Goal: Transaction & Acquisition: Purchase product/service

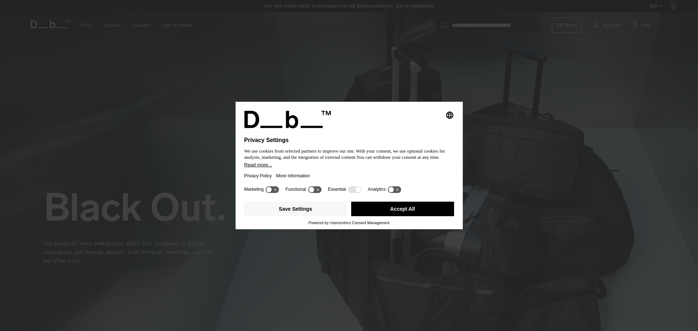
click at [380, 209] on button "Accept All" at bounding box center [402, 209] width 103 height 15
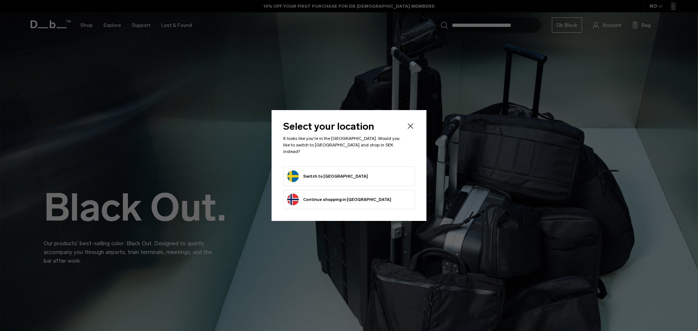
click at [331, 176] on button "Switch to Sweden" at bounding box center [327, 177] width 81 height 12
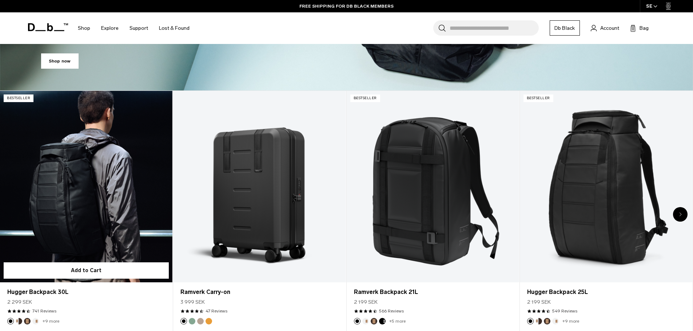
scroll to position [364, 0]
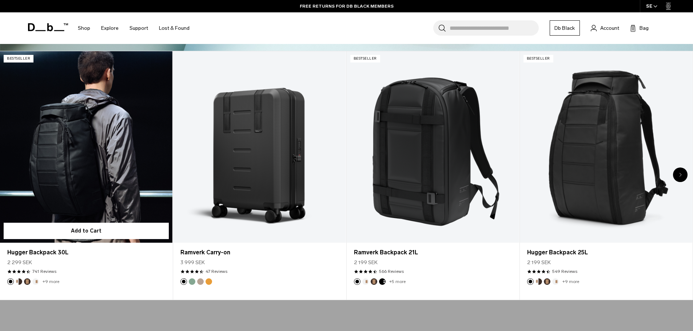
click at [72, 162] on link "Hugger Backpack 30L" at bounding box center [86, 147] width 172 height 192
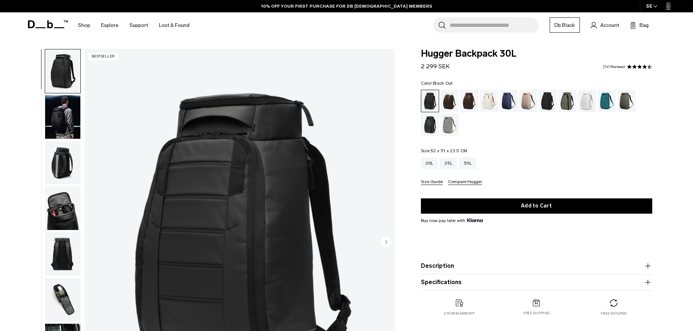
click at [68, 116] on img "button" at bounding box center [62, 117] width 35 height 44
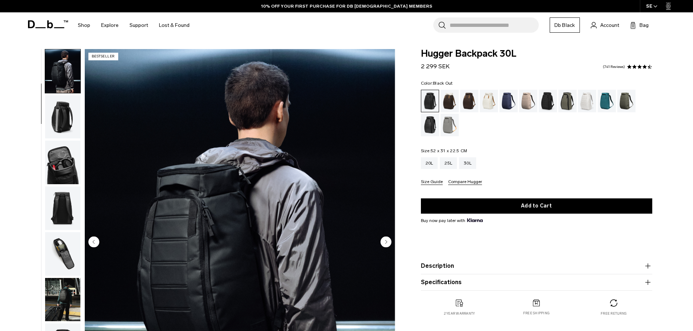
click at [73, 184] on img "button" at bounding box center [62, 163] width 35 height 44
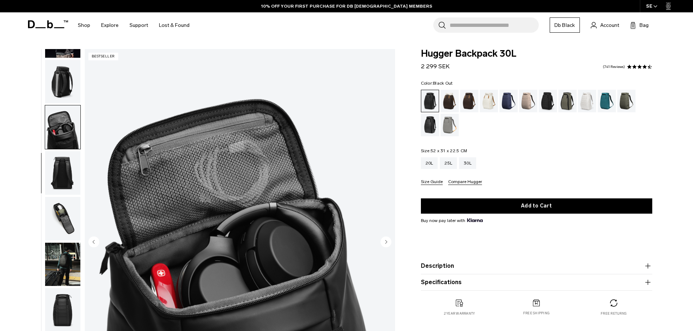
scroll to position [115, 0]
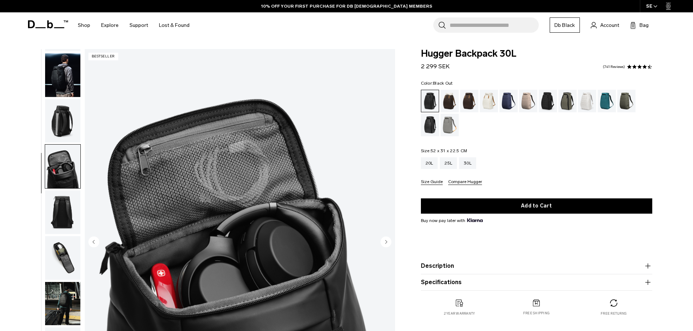
click at [65, 128] on img "button" at bounding box center [62, 121] width 35 height 44
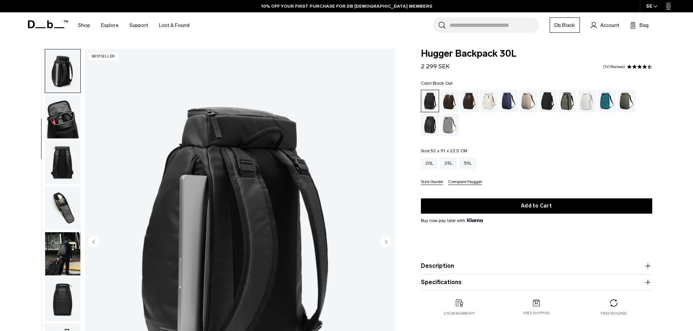
click at [67, 125] on img "button" at bounding box center [62, 117] width 35 height 44
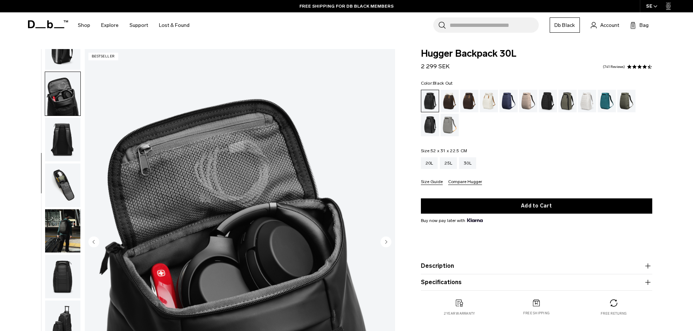
click at [59, 149] on img "button" at bounding box center [62, 140] width 35 height 44
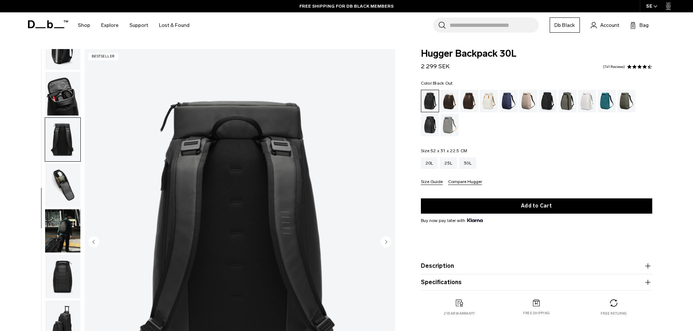
click at [55, 179] on img "button" at bounding box center [62, 186] width 35 height 44
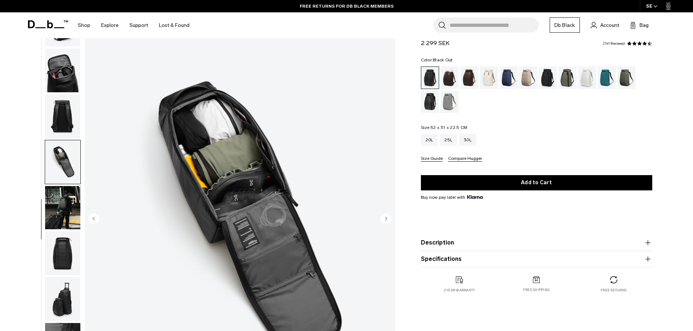
scroll to position [36, 0]
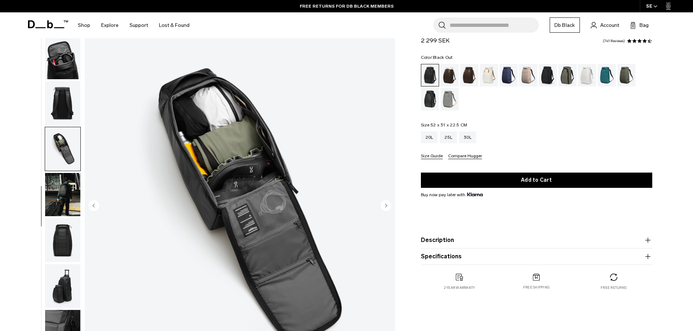
click at [58, 186] on img "button" at bounding box center [62, 195] width 35 height 44
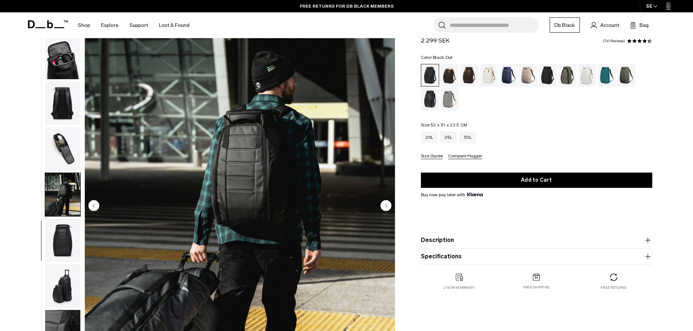
scroll to position [73, 0]
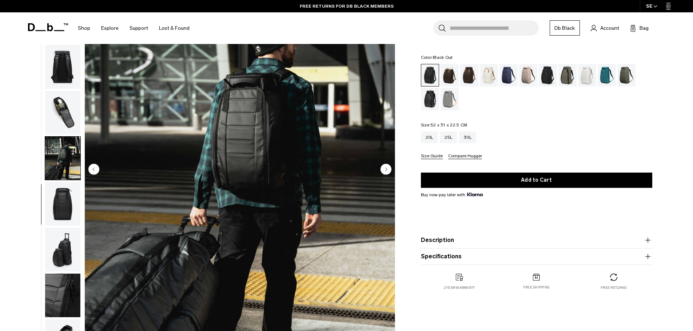
click at [63, 200] on img "button" at bounding box center [62, 204] width 35 height 44
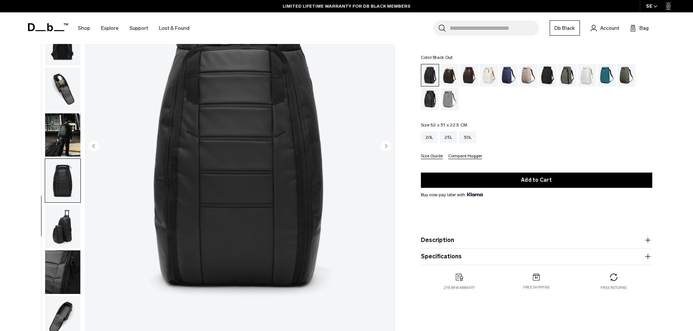
scroll to position [109, 0]
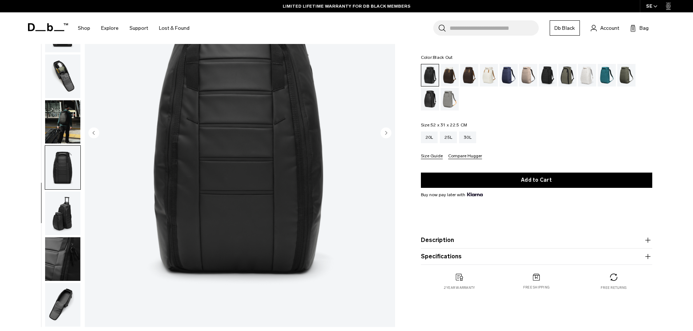
click at [63, 208] on img "button" at bounding box center [62, 214] width 35 height 44
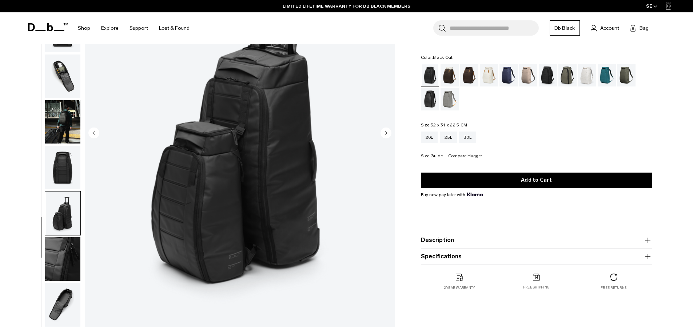
click at [57, 260] on img "button" at bounding box center [62, 260] width 35 height 44
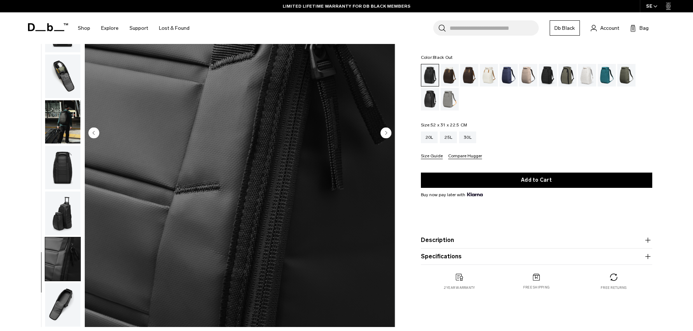
click at [55, 214] on img "button" at bounding box center [62, 214] width 35 height 44
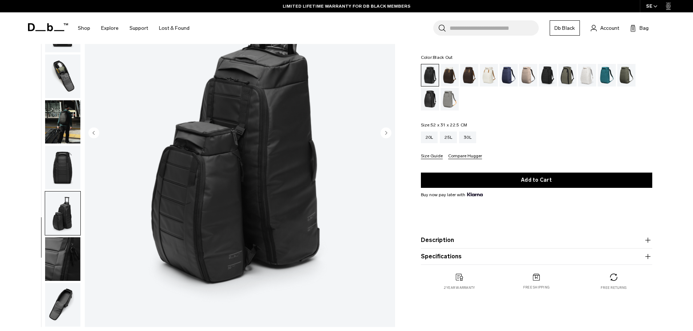
click at [59, 172] on img "button" at bounding box center [62, 168] width 35 height 44
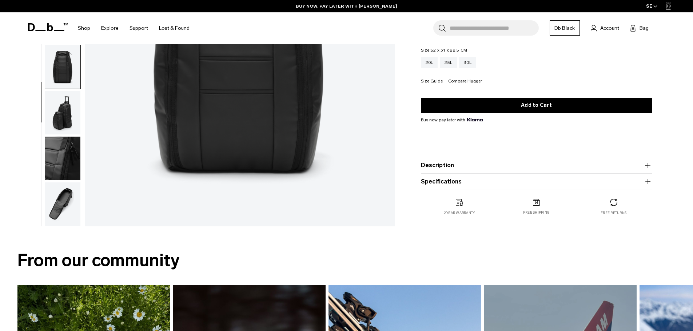
scroll to position [218, 0]
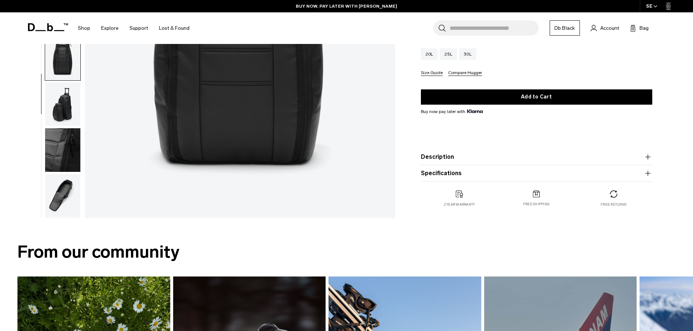
click at [52, 203] on img "button" at bounding box center [62, 196] width 35 height 44
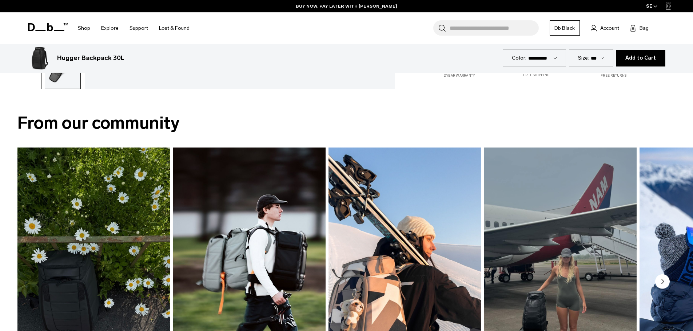
scroll to position [364, 0]
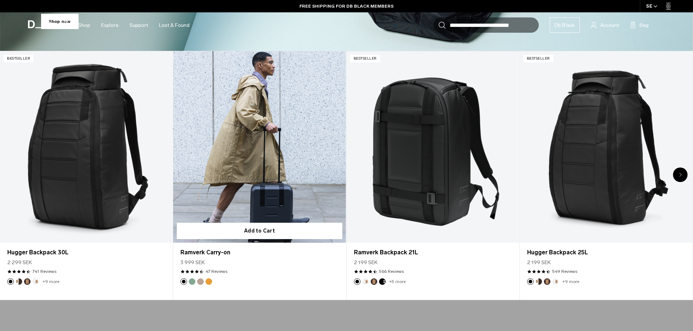
click at [255, 179] on link "Ramverk Carry-on" at bounding box center [259, 147] width 172 height 192
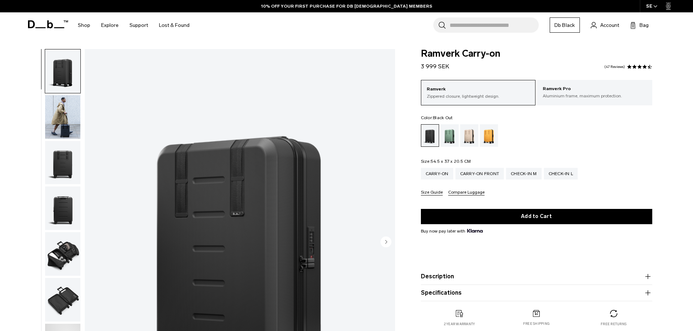
click at [70, 129] on img "button" at bounding box center [62, 117] width 35 height 44
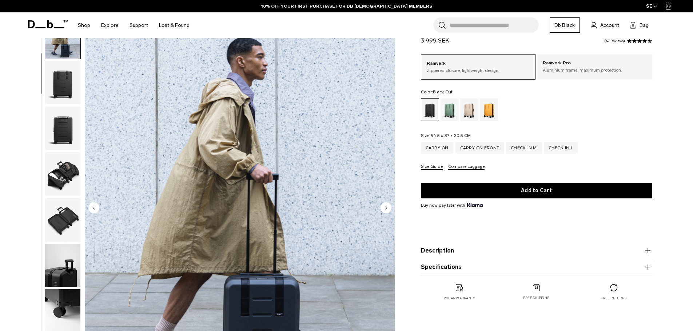
scroll to position [36, 0]
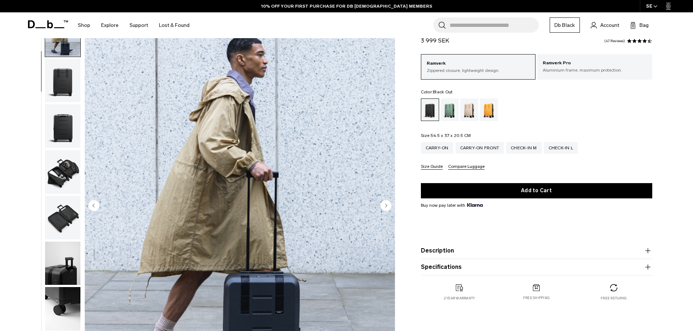
click at [62, 89] on img "button" at bounding box center [62, 81] width 35 height 44
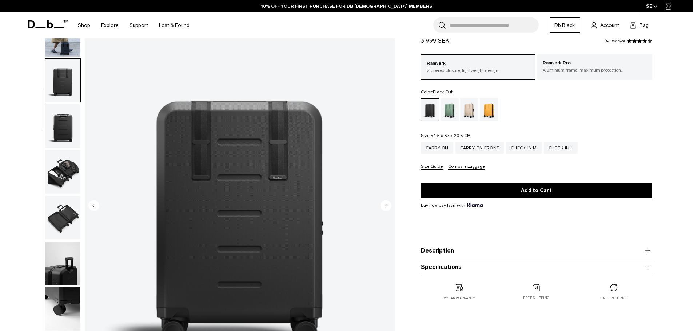
scroll to position [69, 0]
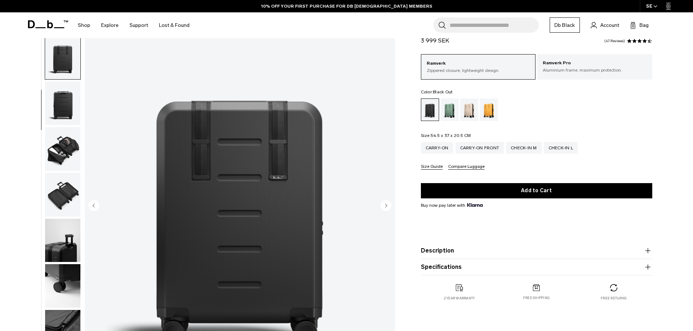
click at [58, 113] on img "button" at bounding box center [62, 103] width 35 height 44
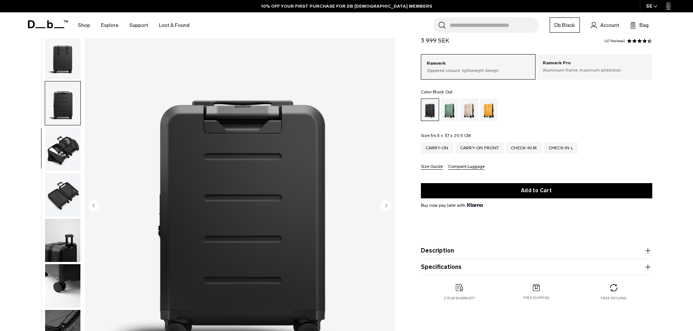
click at [48, 152] on img "button" at bounding box center [62, 149] width 35 height 44
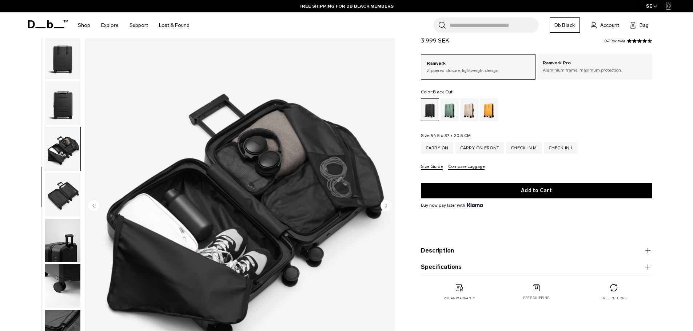
click at [58, 194] on img "button" at bounding box center [62, 195] width 35 height 44
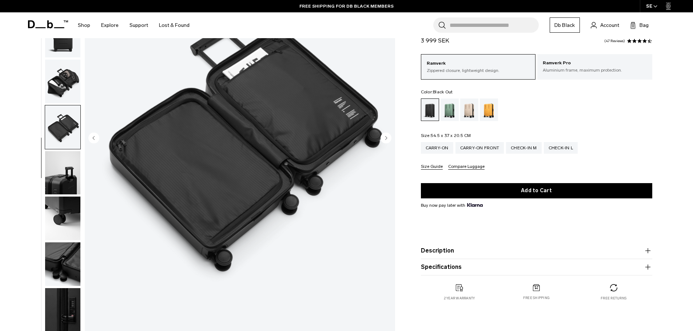
scroll to position [109, 0]
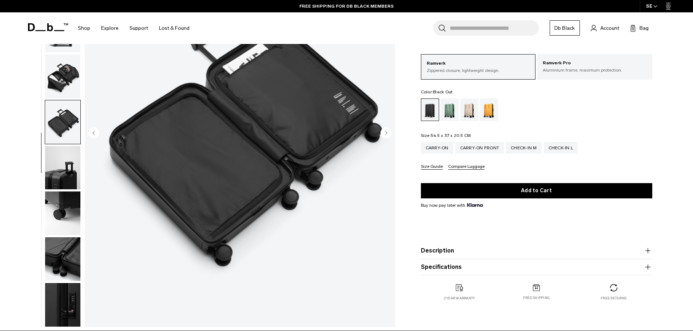
click at [57, 203] on img "button" at bounding box center [62, 214] width 35 height 44
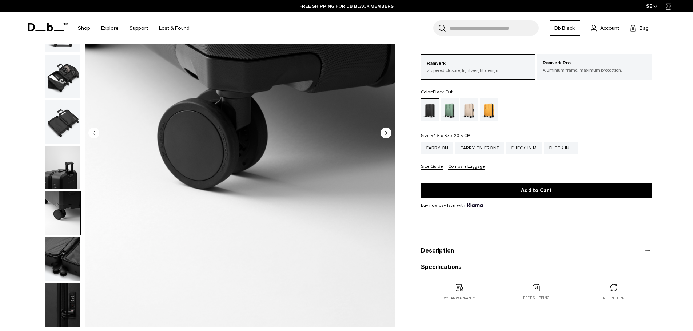
click at [60, 175] on img "button" at bounding box center [62, 168] width 35 height 44
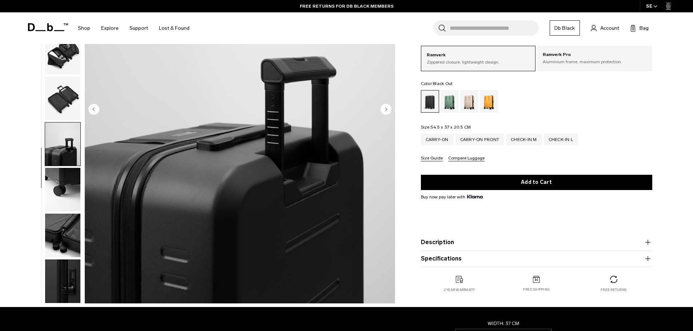
scroll to position [146, 0]
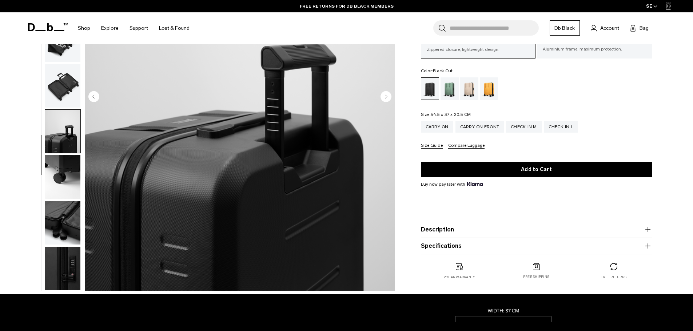
click at [59, 208] on img "button" at bounding box center [62, 223] width 35 height 44
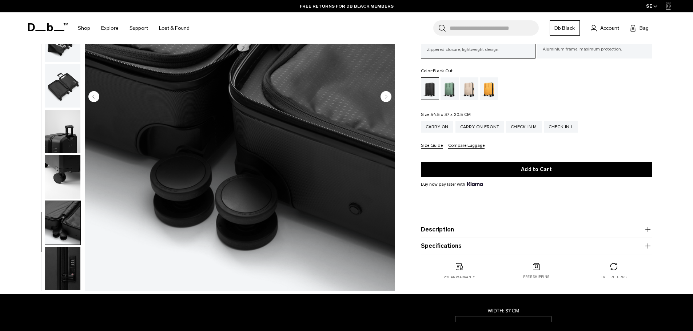
click at [54, 266] on img "button" at bounding box center [62, 269] width 35 height 44
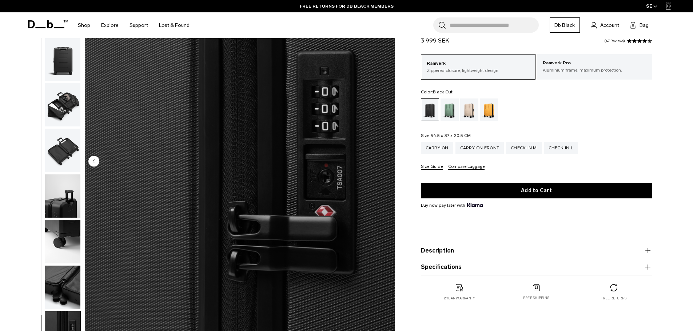
scroll to position [73, 0]
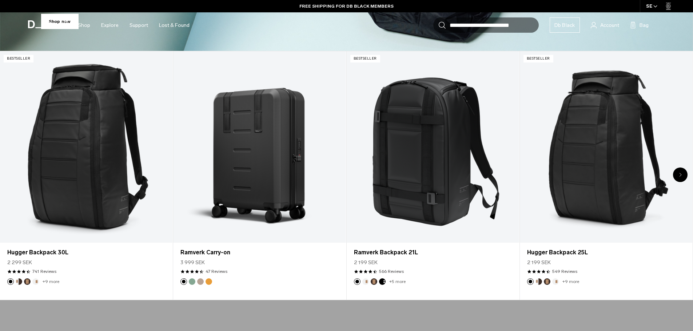
click at [677, 178] on div "Next slide" at bounding box center [680, 175] width 15 height 15
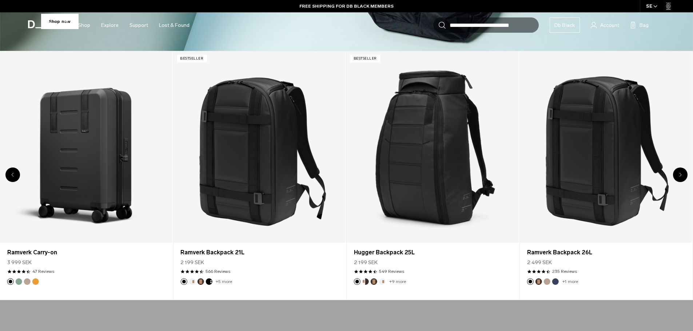
click at [677, 178] on div "Next slide" at bounding box center [680, 175] width 15 height 15
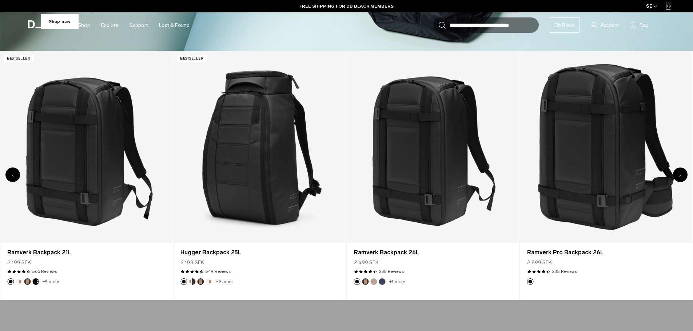
click at [677, 178] on div "Next slide" at bounding box center [680, 175] width 15 height 15
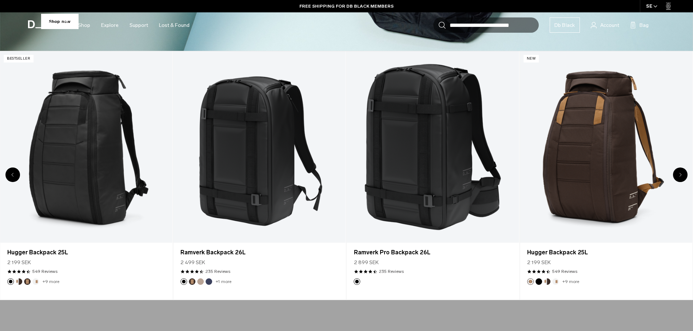
click at [677, 178] on div "Next slide" at bounding box center [680, 175] width 15 height 15
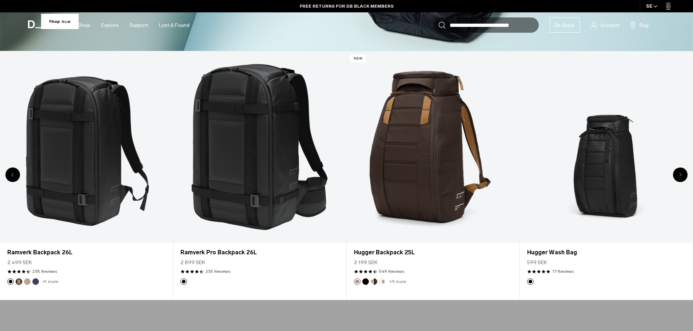
click at [677, 178] on div "Next slide" at bounding box center [680, 175] width 15 height 15
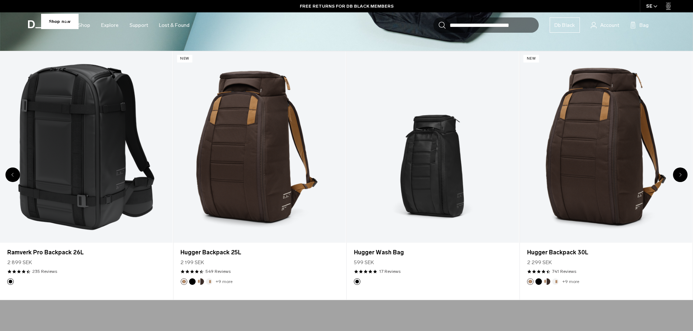
click at [675, 179] on div "Next slide" at bounding box center [680, 175] width 15 height 15
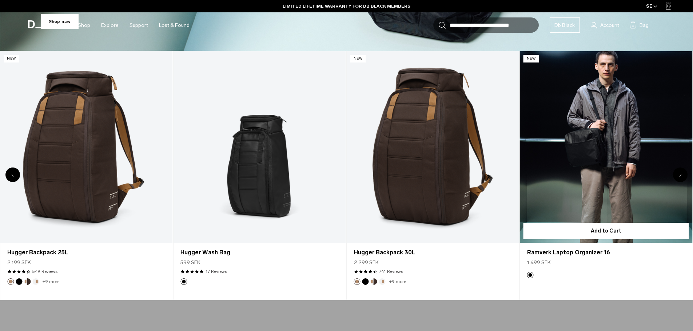
click at [674, 181] on link "Ramverk Laptop Organizer 16" at bounding box center [606, 147] width 172 height 192
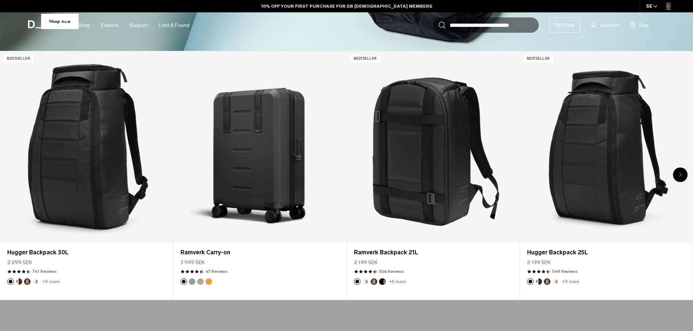
click at [681, 175] on icon "Next slide" at bounding box center [680, 175] width 3 height 4
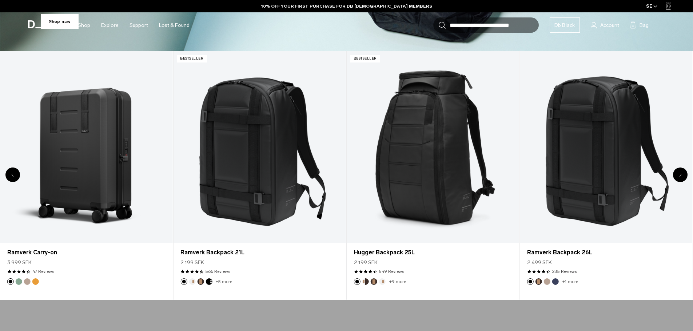
click at [681, 175] on icon "Next slide" at bounding box center [680, 175] width 3 height 4
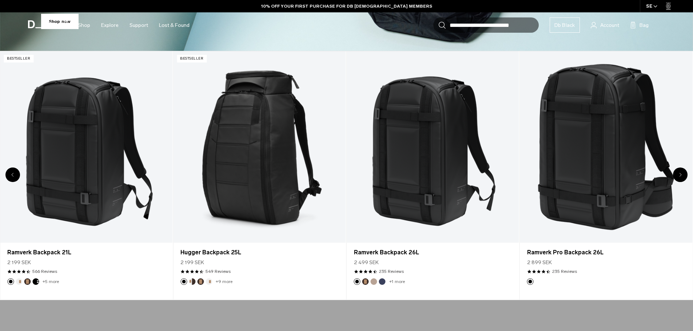
click at [681, 175] on icon "Next slide" at bounding box center [680, 175] width 3 height 4
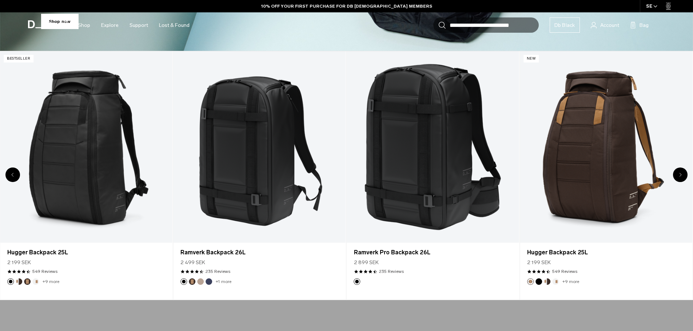
click at [681, 175] on icon "Next slide" at bounding box center [680, 175] width 3 height 4
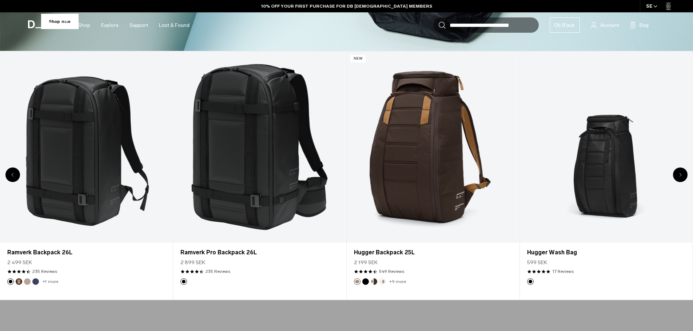
click at [6, 176] on div "Previous slide" at bounding box center [12, 175] width 15 height 15
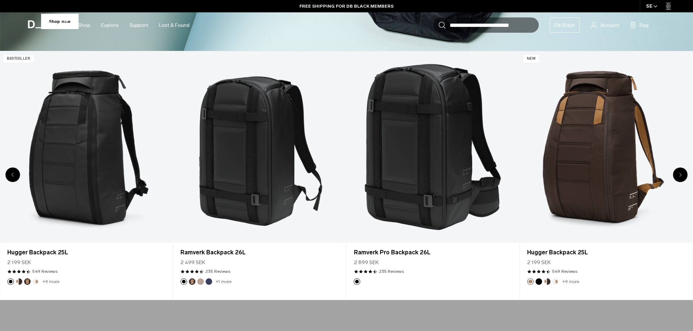
click at [6, 176] on div "Previous slide" at bounding box center [12, 175] width 15 height 15
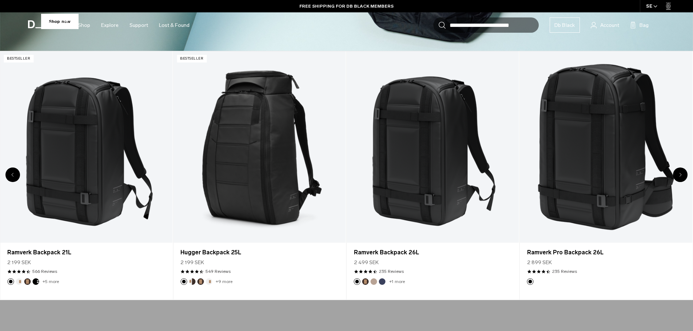
click at [6, 176] on div "Previous slide" at bounding box center [12, 175] width 15 height 15
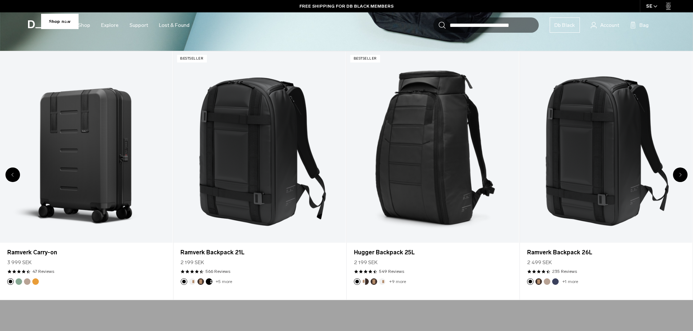
click at [681, 175] on icon "Next slide" at bounding box center [680, 175] width 3 height 4
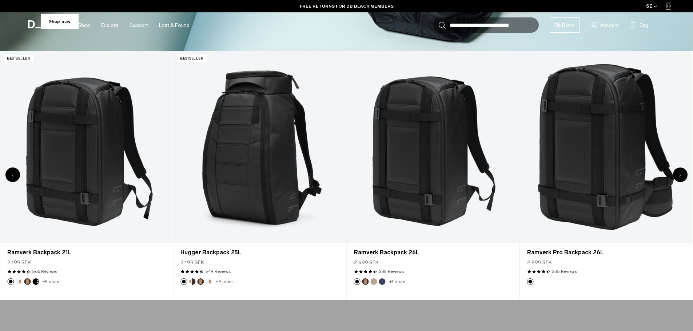
click at [681, 175] on icon "Next slide" at bounding box center [680, 175] width 3 height 4
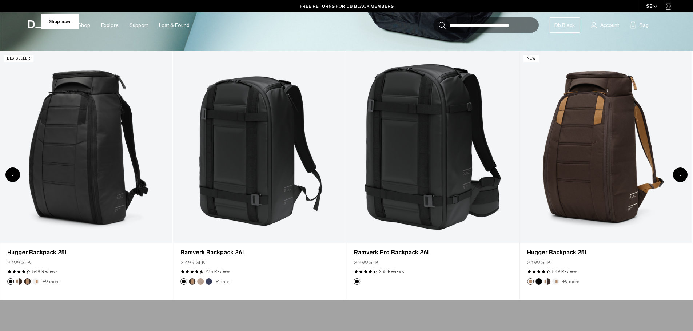
click at [681, 175] on icon "Next slide" at bounding box center [680, 175] width 3 height 4
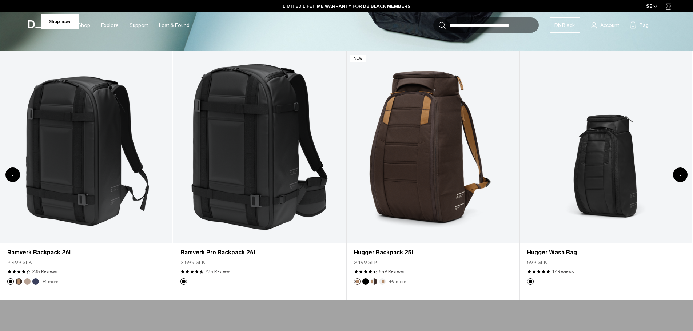
click at [681, 175] on icon "Next slide" at bounding box center [680, 175] width 3 height 4
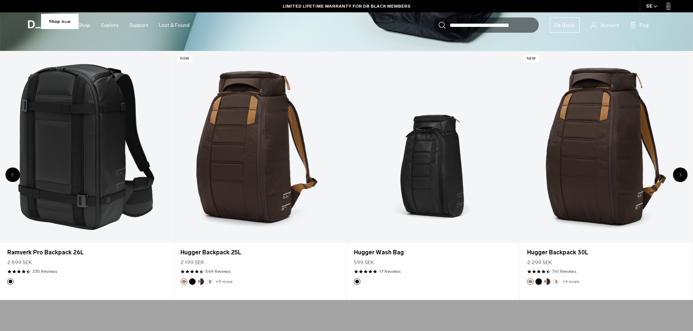
click at [681, 175] on icon "Next slide" at bounding box center [680, 175] width 3 height 4
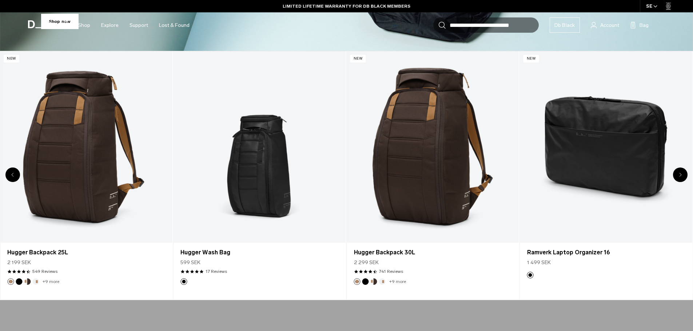
click at [681, 175] on icon "Next slide" at bounding box center [680, 175] width 3 height 4
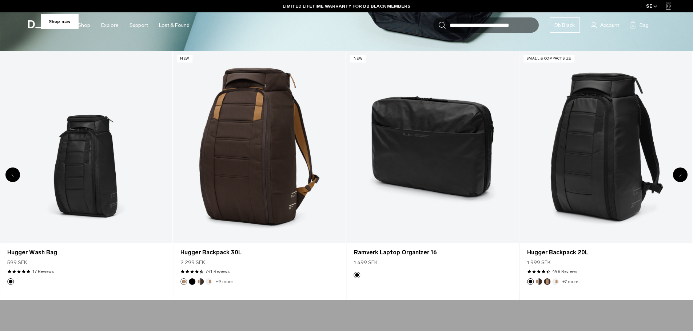
click at [681, 175] on icon "Next slide" at bounding box center [680, 175] width 3 height 4
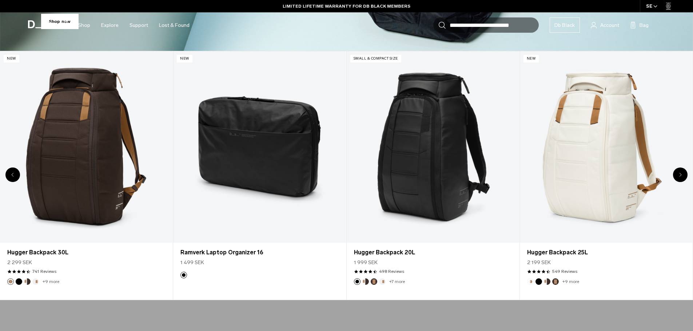
click at [681, 175] on icon "Next slide" at bounding box center [680, 175] width 3 height 4
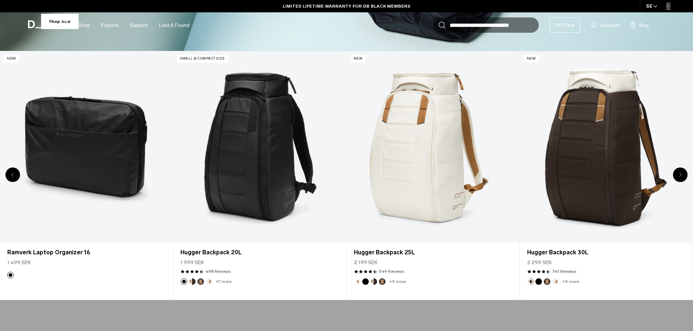
click at [681, 175] on icon "Next slide" at bounding box center [680, 175] width 3 height 4
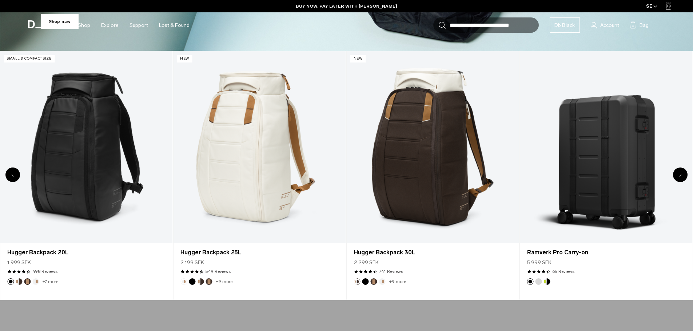
click at [681, 175] on icon "Next slide" at bounding box center [680, 175] width 3 height 4
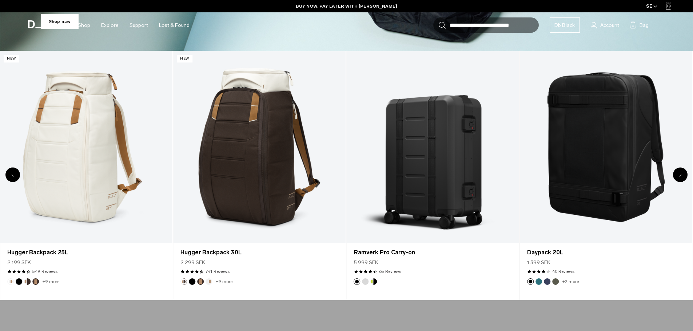
click at [682, 179] on div "Next slide" at bounding box center [680, 175] width 15 height 15
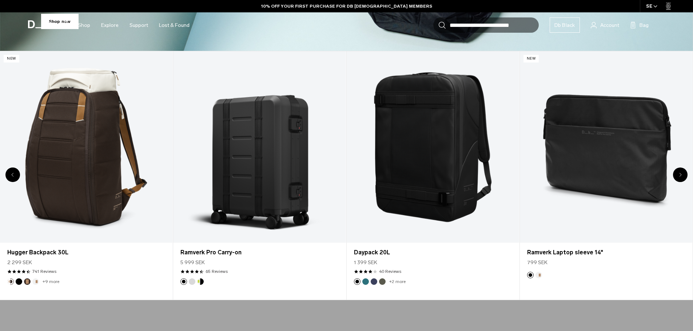
click at [682, 179] on div "Next slide" at bounding box center [680, 175] width 15 height 15
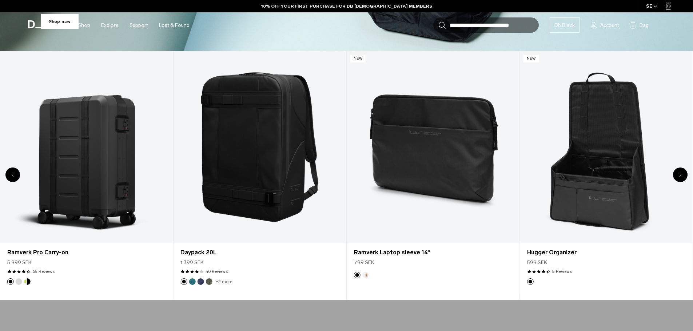
click at [682, 179] on div "Next slide" at bounding box center [680, 175] width 15 height 15
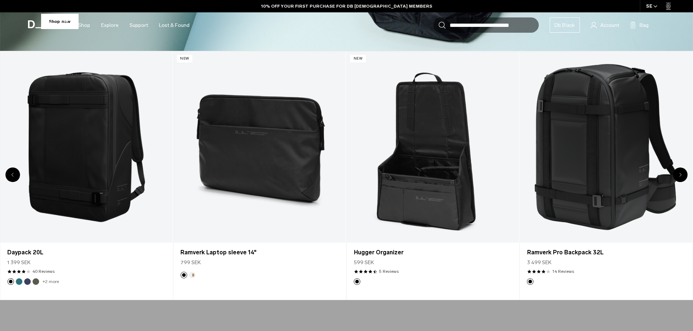
click at [682, 179] on div "Next slide" at bounding box center [680, 175] width 15 height 15
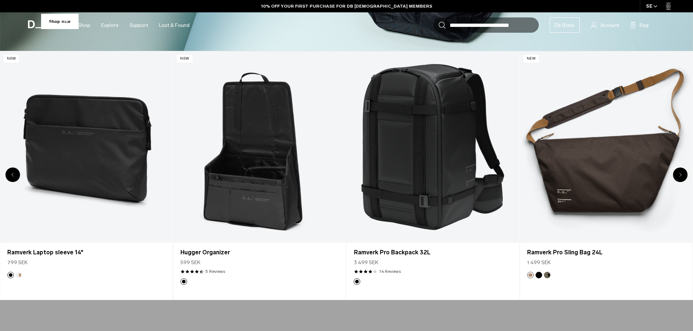
click at [682, 179] on div "Next slide" at bounding box center [680, 175] width 15 height 15
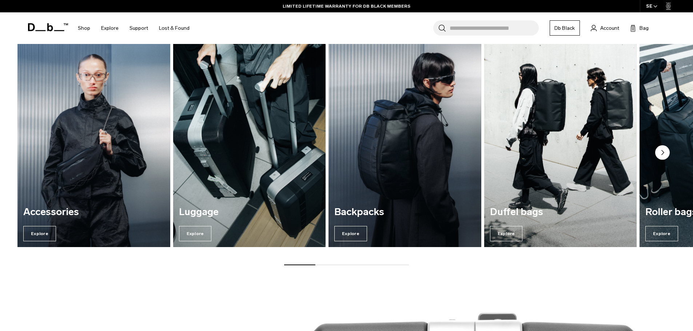
scroll to position [1055, 0]
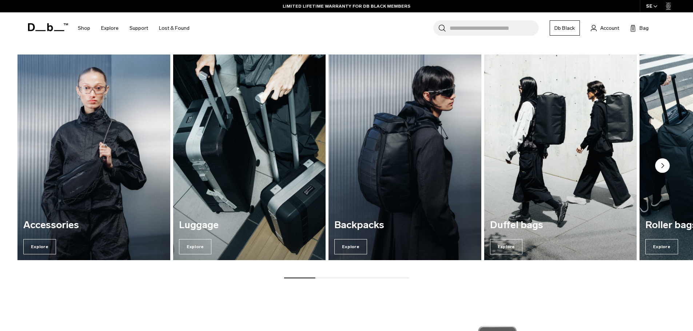
click at [237, 180] on img "2 / 7" at bounding box center [249, 158] width 157 height 212
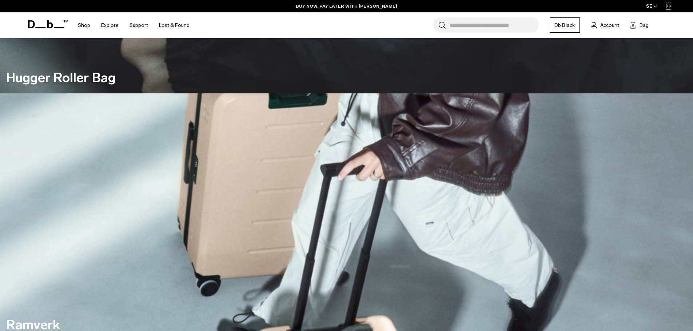
scroll to position [353, 0]
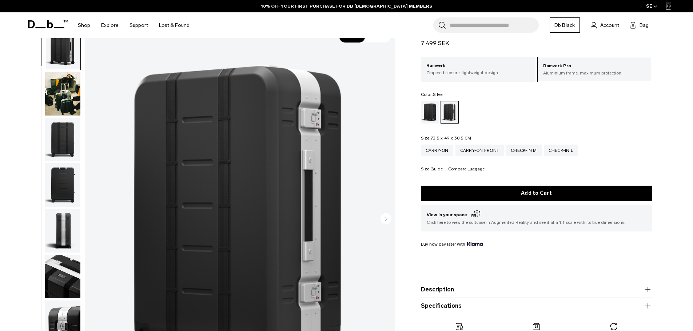
scroll to position [36, 0]
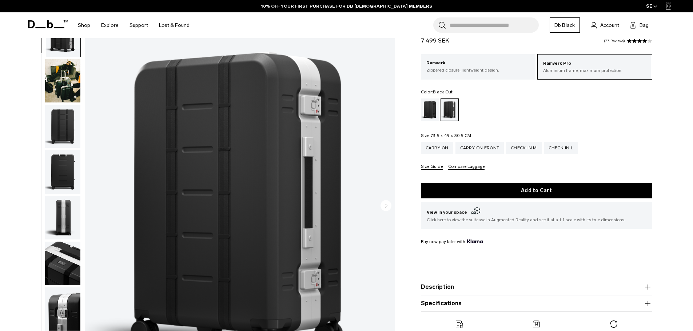
click at [428, 113] on div "Black Out" at bounding box center [430, 110] width 19 height 23
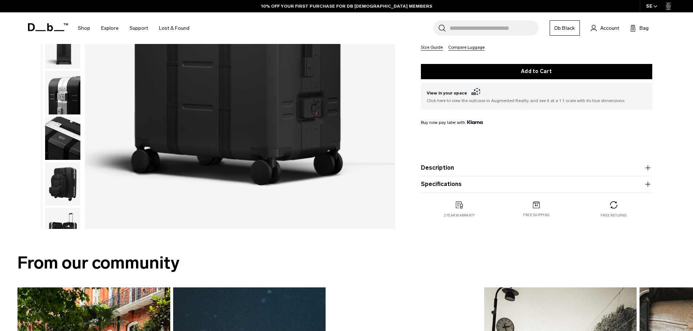
scroll to position [218, 0]
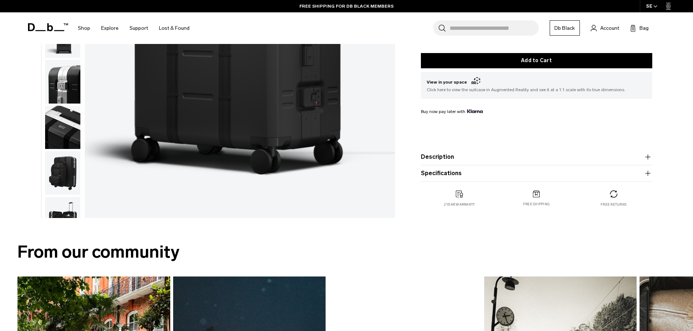
click at [471, 155] on button "Description" at bounding box center [536, 157] width 231 height 9
